Goal: Task Accomplishment & Management: Complete application form

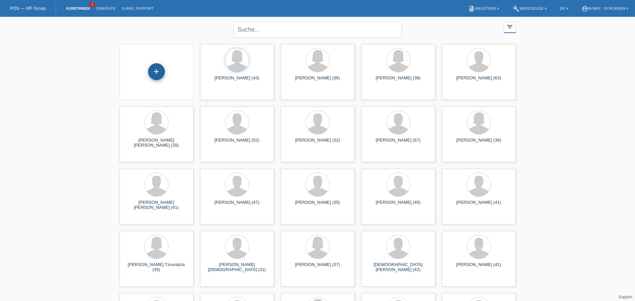
click at [154, 72] on div "+" at bounding box center [156, 71] width 17 height 17
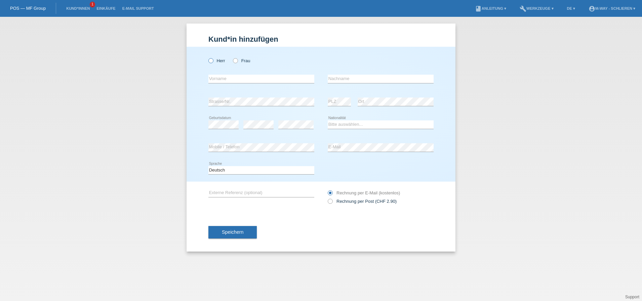
click at [214, 63] on label "Herr" at bounding box center [216, 60] width 17 height 5
click at [213, 62] on input "Herr" at bounding box center [210, 60] width 4 height 4
radio input "true"
click at [222, 79] on input "text" at bounding box center [261, 79] width 106 height 8
type input "Valentino"
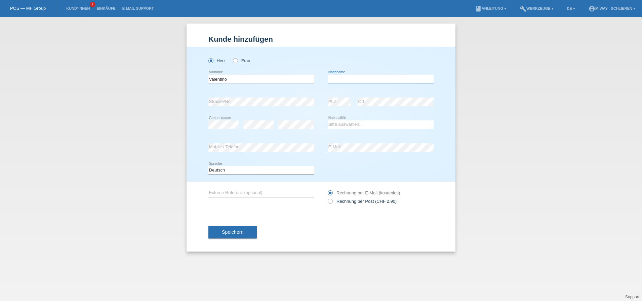
click at [338, 78] on input "text" at bounding box center [381, 79] width 106 height 8
type input "[PERSON_NAME]"
click at [335, 125] on select "Bitte auswählen... [GEOGRAPHIC_DATA] [GEOGRAPHIC_DATA] [GEOGRAPHIC_DATA] [GEOGR…" at bounding box center [381, 124] width 106 height 8
select select "CH"
click at [328, 120] on select "Bitte auswählen... [GEOGRAPHIC_DATA] [GEOGRAPHIC_DATA] [GEOGRAPHIC_DATA] [GEOGR…" at bounding box center [381, 124] width 106 height 8
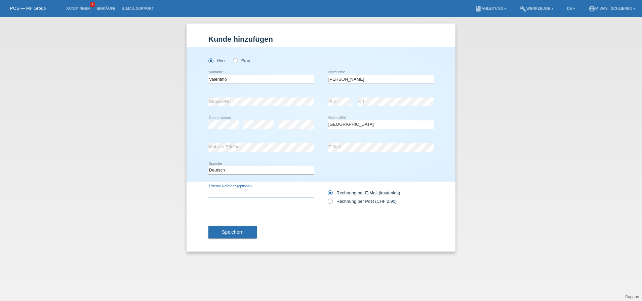
click at [274, 193] on input "text" at bounding box center [261, 192] width 106 height 8
click at [235, 231] on span "Speichern" at bounding box center [233, 231] width 22 height 5
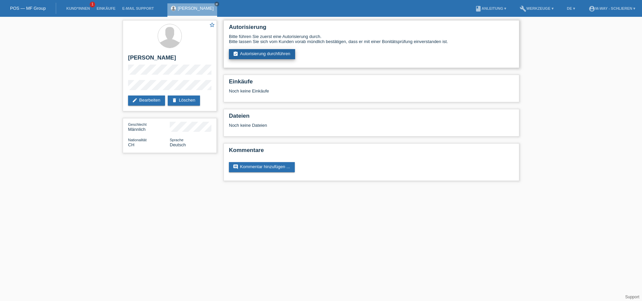
click at [240, 53] on link "assignment_turned_in Autorisierung durchführen" at bounding box center [262, 54] width 66 height 10
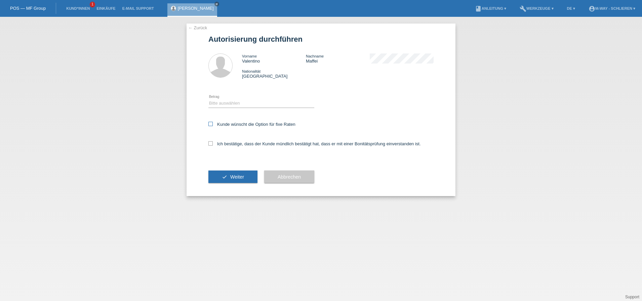
click at [211, 125] on icon at bounding box center [210, 124] width 4 height 4
click at [211, 125] on input "Kunde wünscht die Option für fixe Raten" at bounding box center [210, 124] width 4 height 4
checkbox input "true"
click at [211, 142] on icon at bounding box center [210, 143] width 4 height 4
click at [211, 142] on input "Ich bestätige, dass der Kunde mündlich bestätigt hat, dass er mit einer Bonität…" at bounding box center [210, 143] width 4 height 4
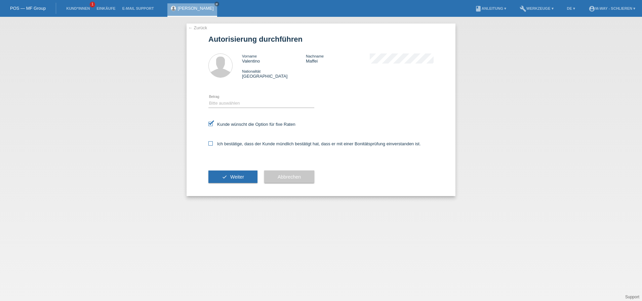
checkbox input "true"
click at [222, 103] on select "Bitte auswählen CHF 1.00 - CHF 499.00 CHF 500.00 - CHF 1'999.00 CHF 2'000.00 - …" at bounding box center [261, 103] width 106 height 8
select select "3"
click at [208, 99] on select "Bitte auswählen CHF 1.00 - CHF 499.00 CHF 500.00 - CHF 1'999.00 CHF 2'000.00 - …" at bounding box center [261, 103] width 106 height 8
click at [240, 173] on button "check Weiter" at bounding box center [232, 176] width 49 height 13
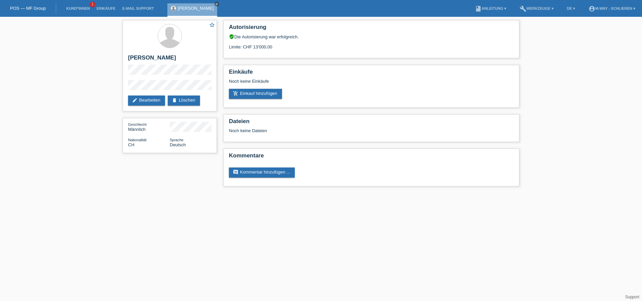
click at [214, 2] on link "close" at bounding box center [216, 4] width 5 height 5
click at [81, 5] on li "Kund*innen 1" at bounding box center [78, 8] width 30 height 17
click at [76, 6] on link "Kund*innen" at bounding box center [78, 8] width 30 height 4
